Goal: Navigation & Orientation: Find specific page/section

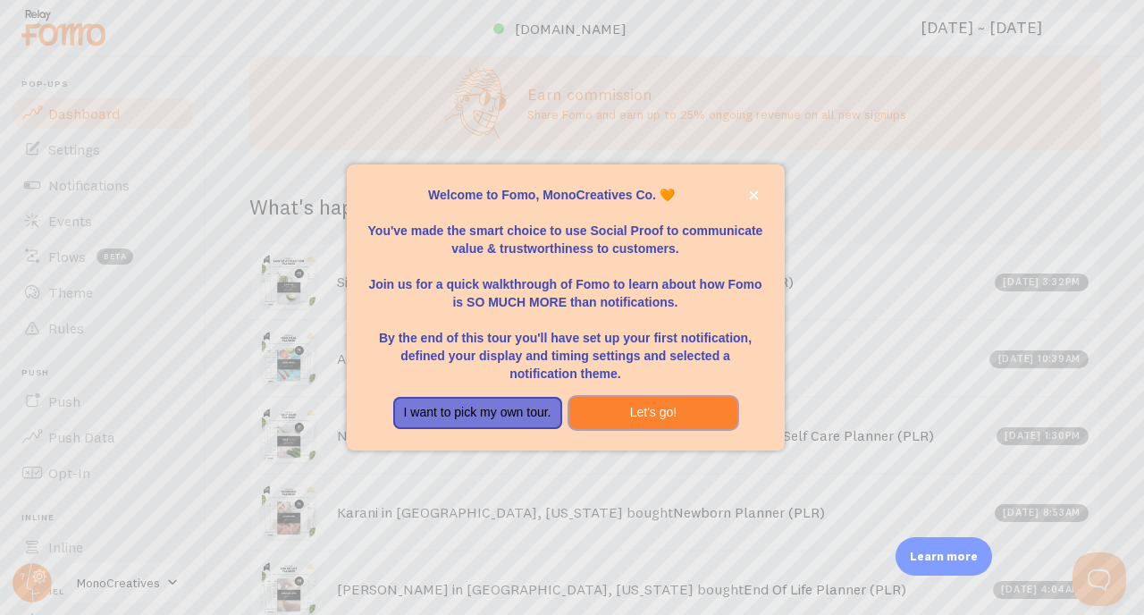
drag, startPoint x: 637, startPoint y: 408, endPoint x: 752, endPoint y: 207, distance: 231.4
click at [752, 207] on div "Welcome to Fomo, MonoCreatives Co. 🧡 You've made the smart choice to use Social…" at bounding box center [566, 307] width 438 height 286
click at [753, 197] on icon "close," at bounding box center [753, 195] width 9 height 9
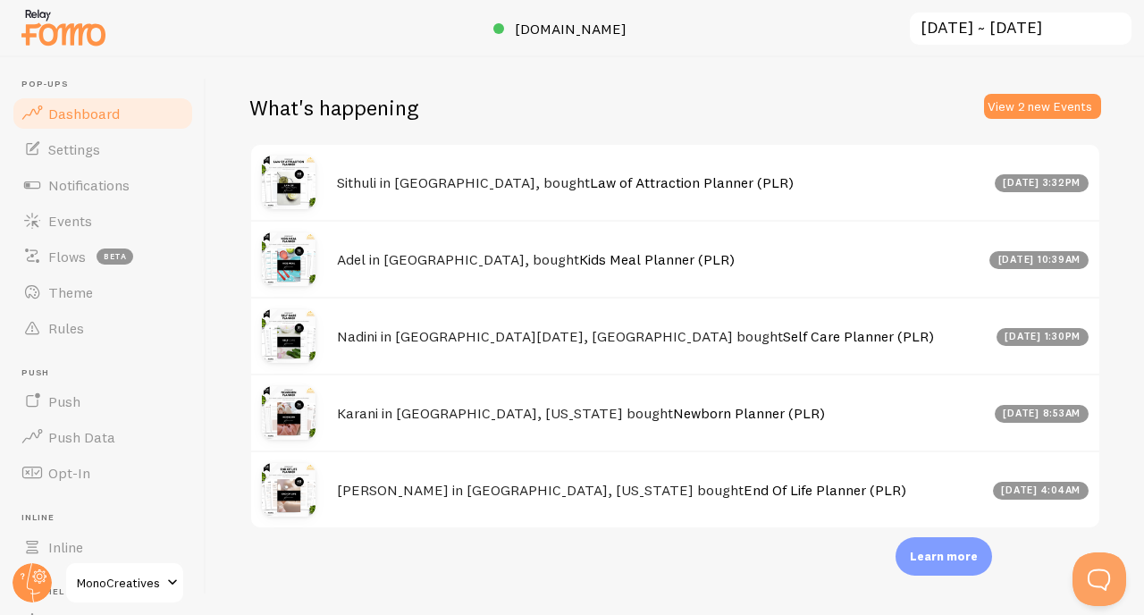
scroll to position [704, 0]
click at [998, 114] on button "View 2 new Events" at bounding box center [1042, 106] width 117 height 25
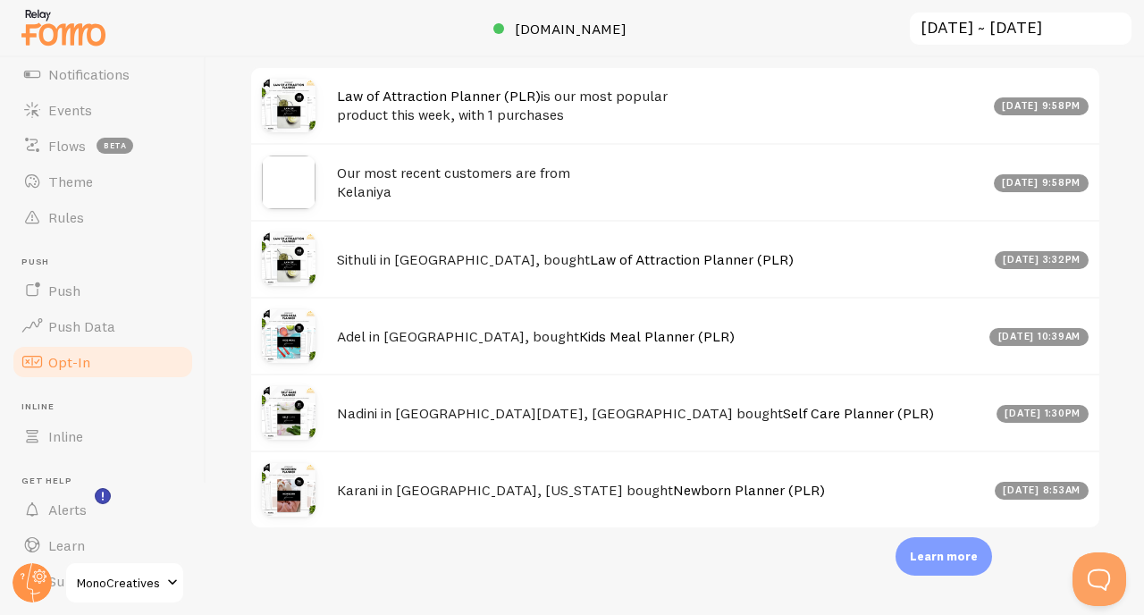
scroll to position [159, 0]
